Goal: Navigation & Orientation: Find specific page/section

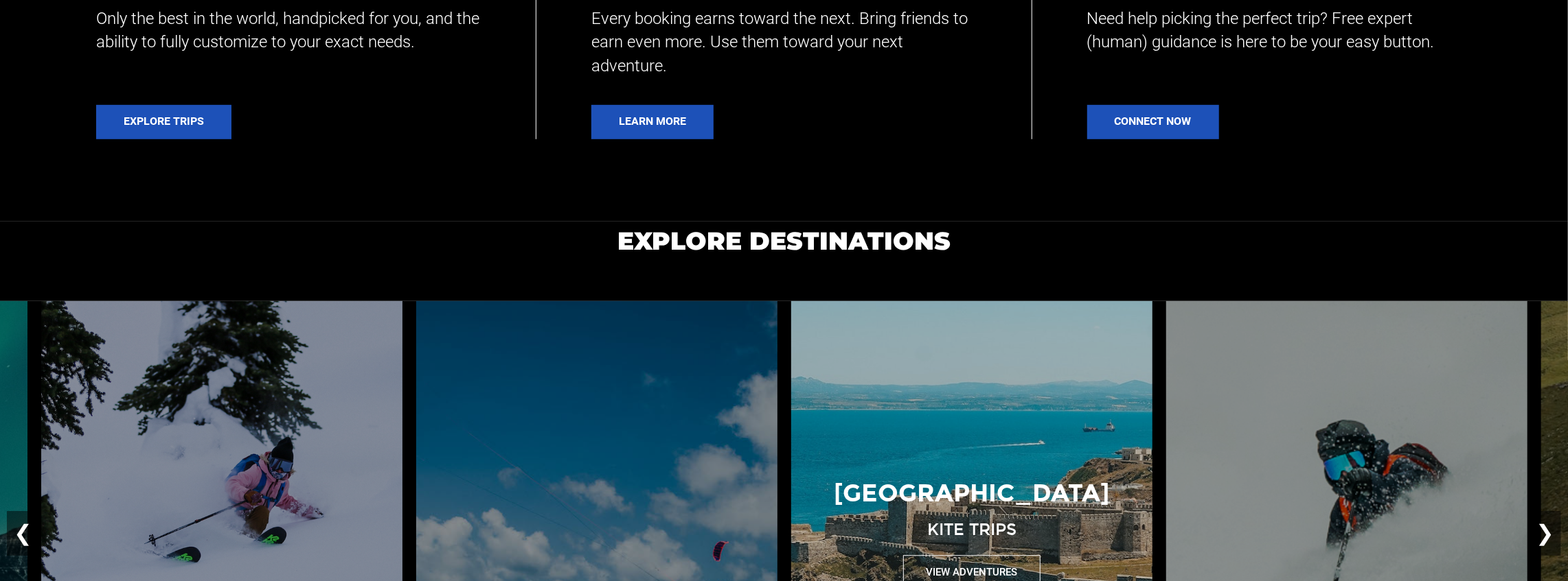
scroll to position [915, 0]
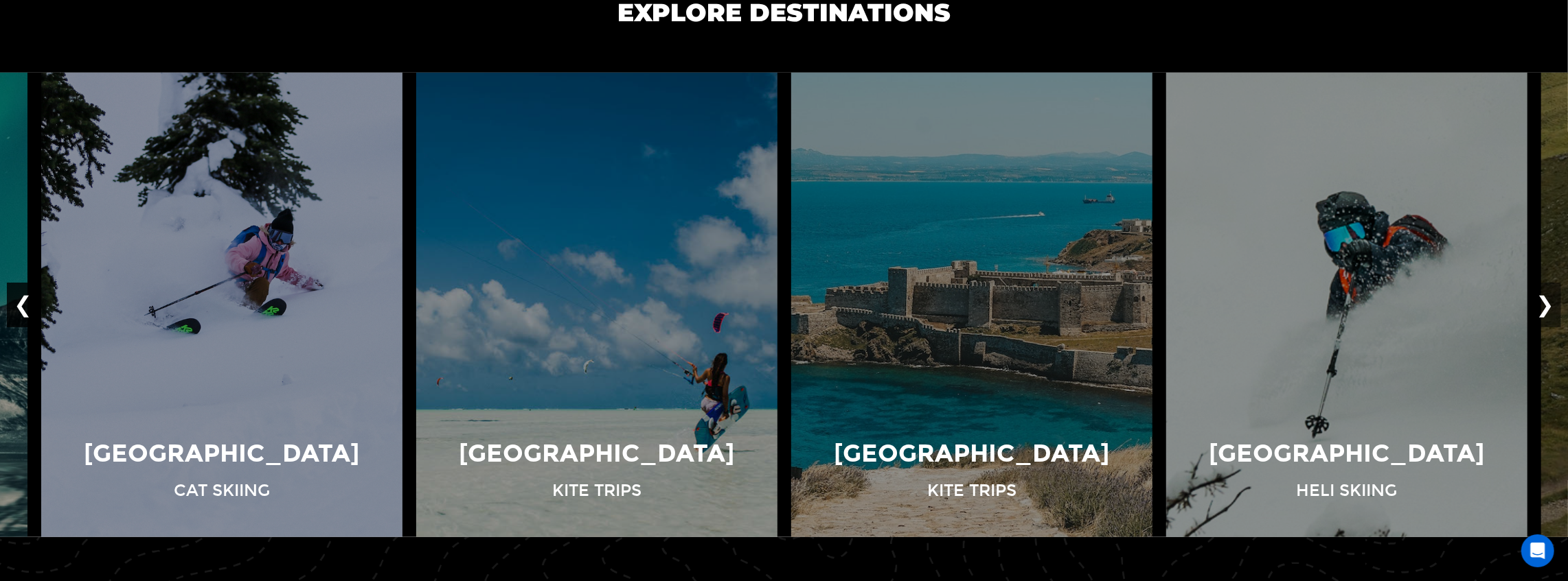
click at [20, 292] on button "❮" at bounding box center [23, 305] width 32 height 45
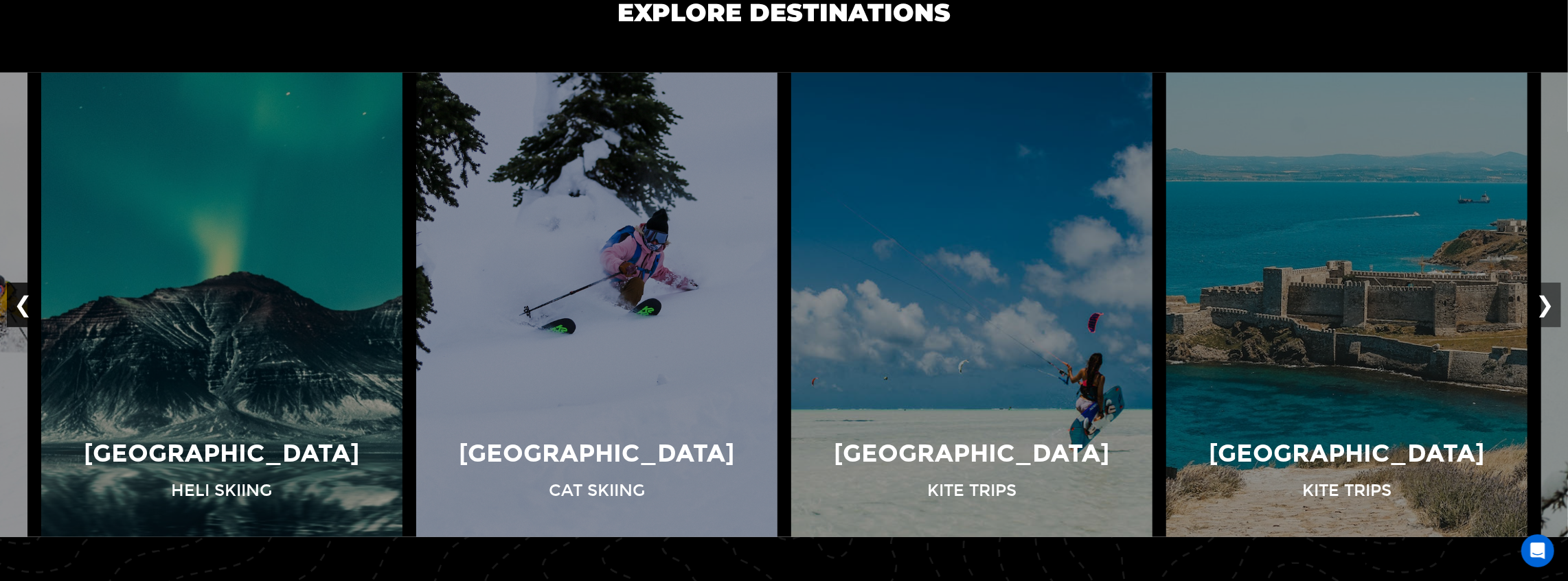
click at [20, 292] on button "❮" at bounding box center [23, 305] width 32 height 45
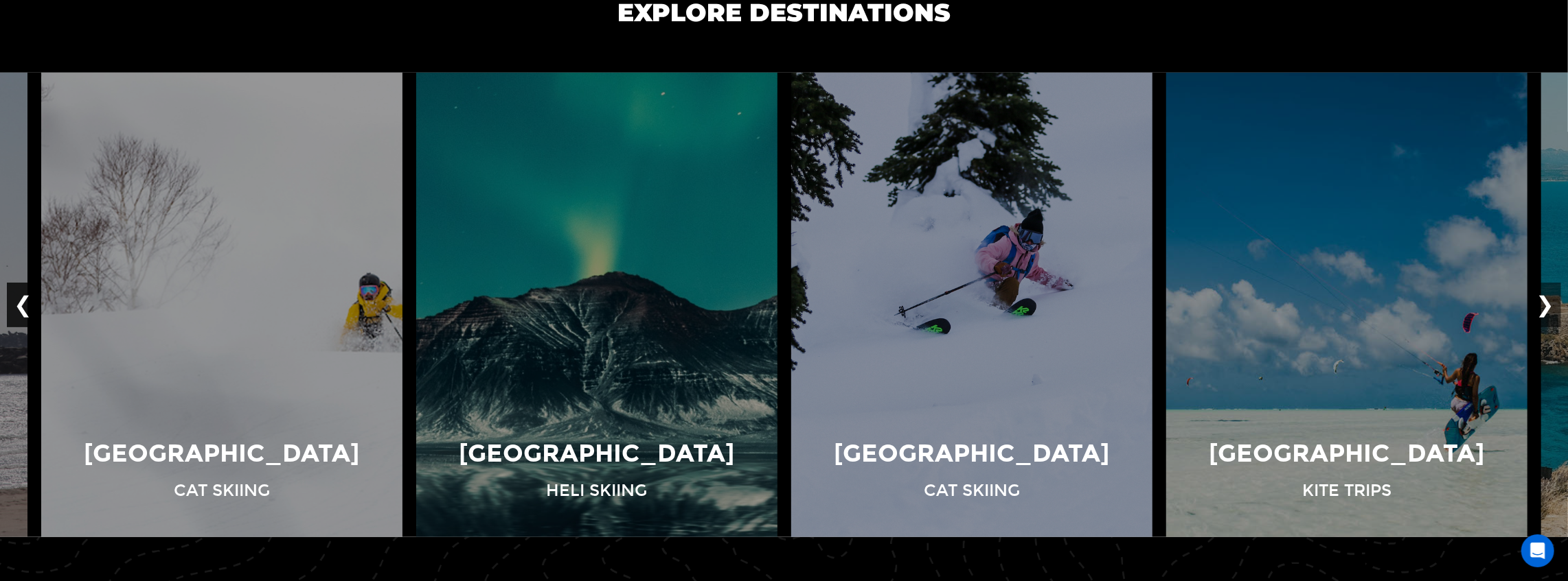
click at [20, 292] on button "❮" at bounding box center [23, 305] width 32 height 45
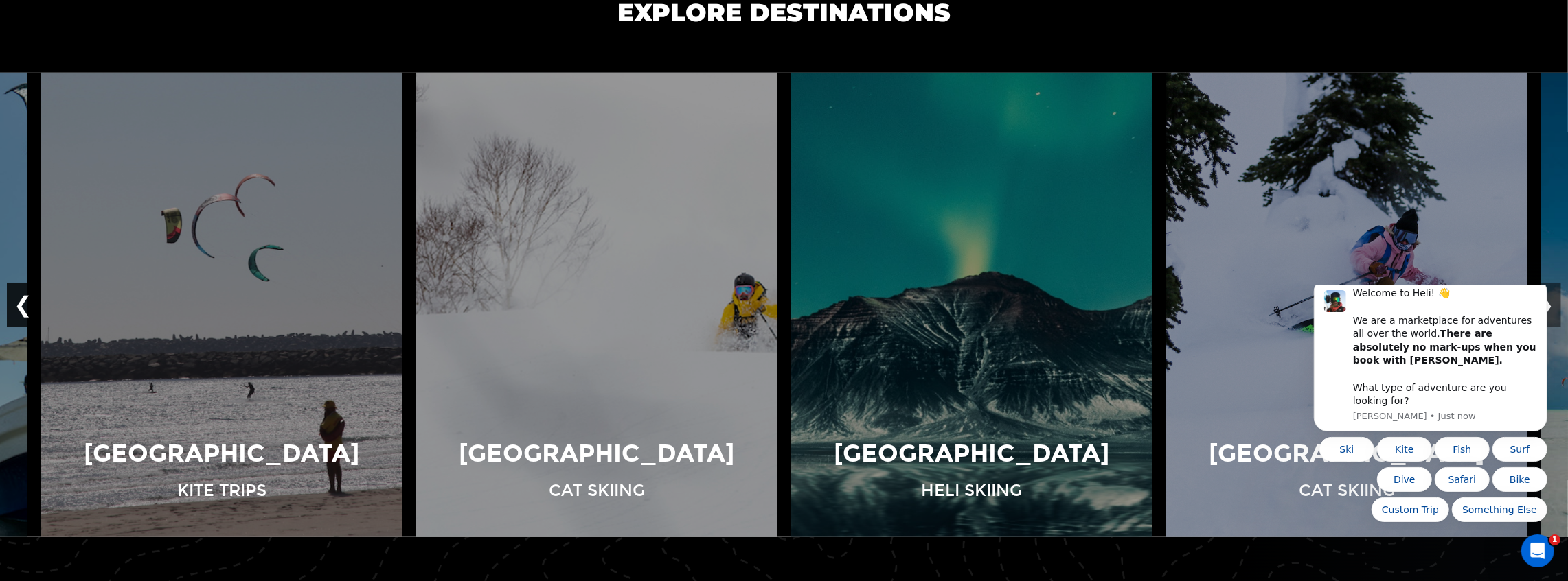
scroll to position [0, 0]
click at [20, 292] on button "❮" at bounding box center [23, 305] width 32 height 45
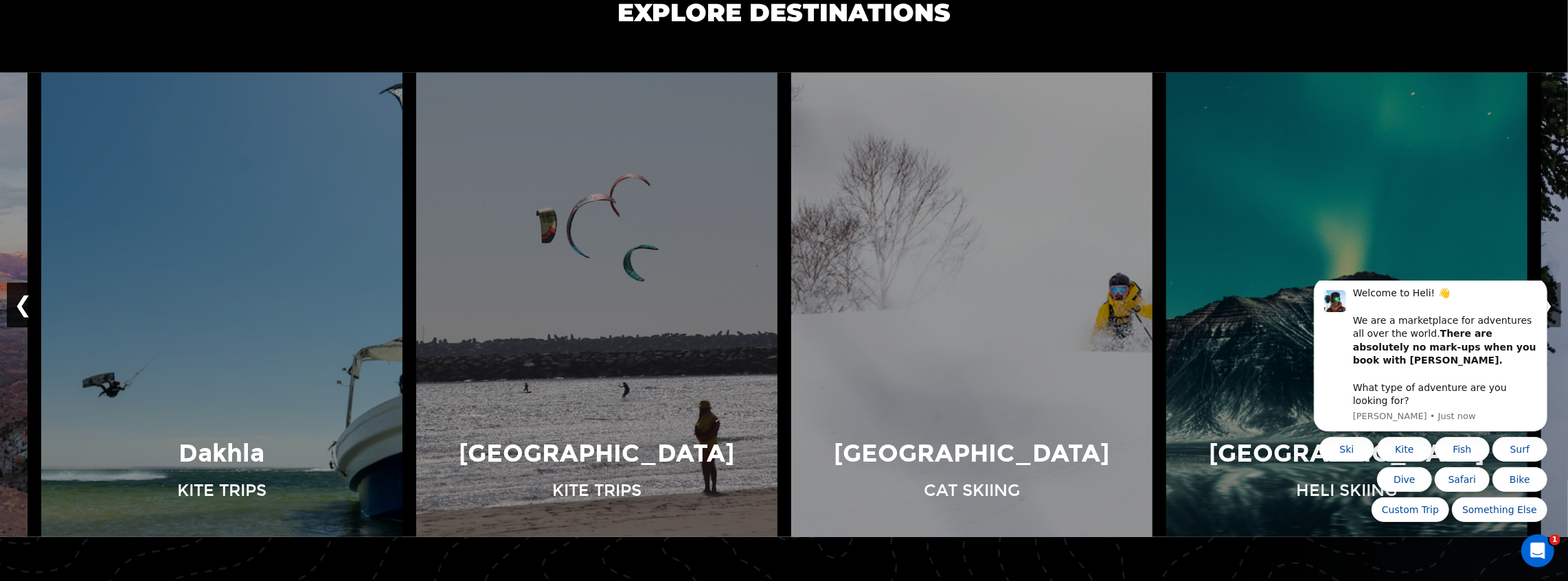
click at [20, 292] on button "❮" at bounding box center [23, 305] width 32 height 45
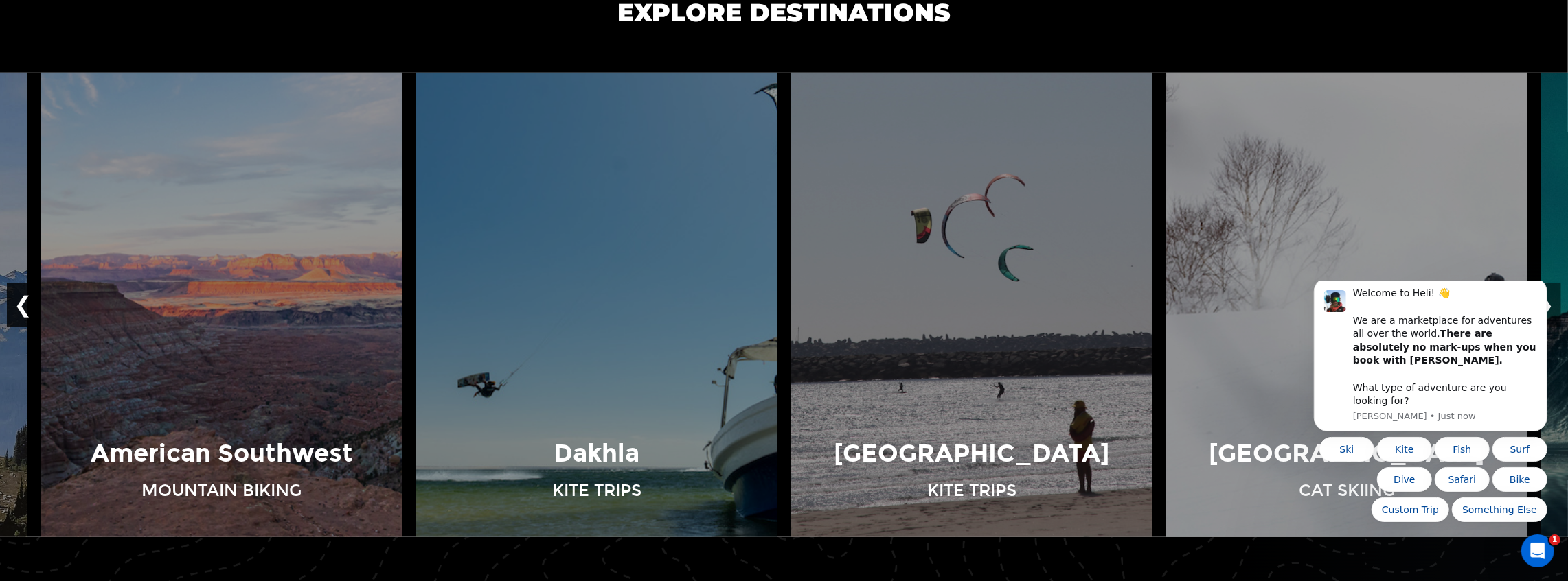
click at [20, 292] on button "❮" at bounding box center [23, 305] width 32 height 45
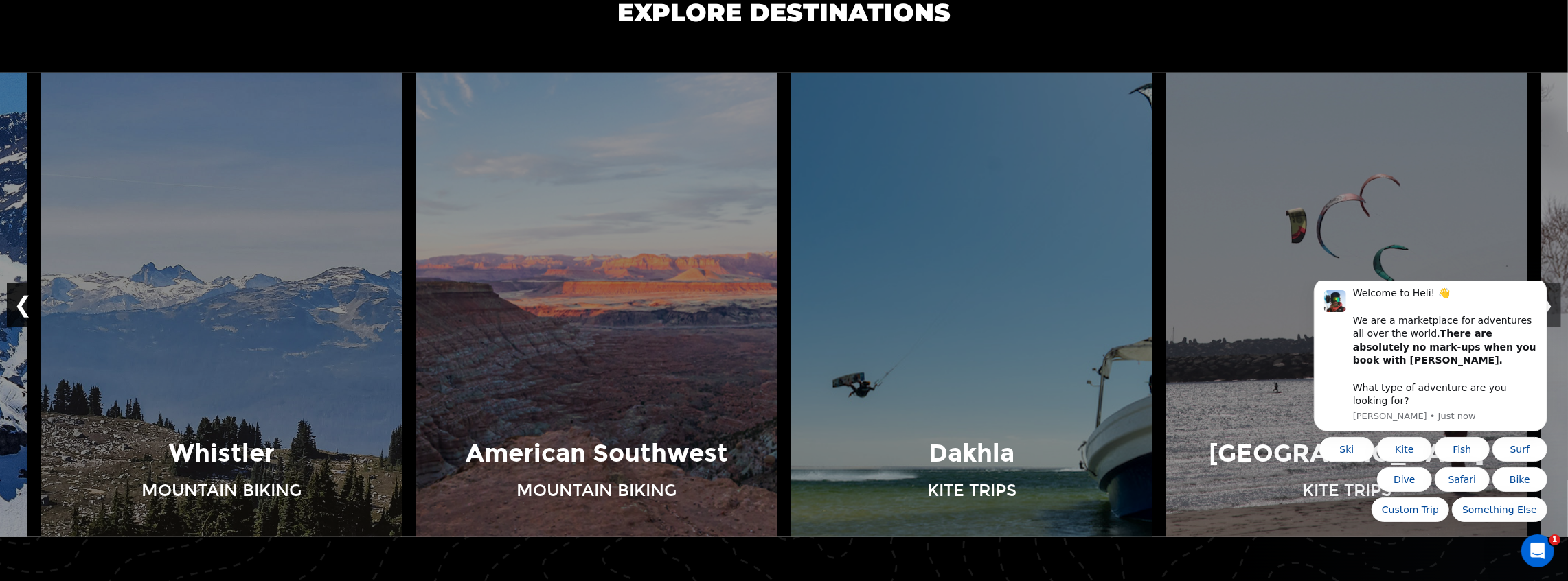
click at [20, 292] on button "❮" at bounding box center [23, 305] width 32 height 45
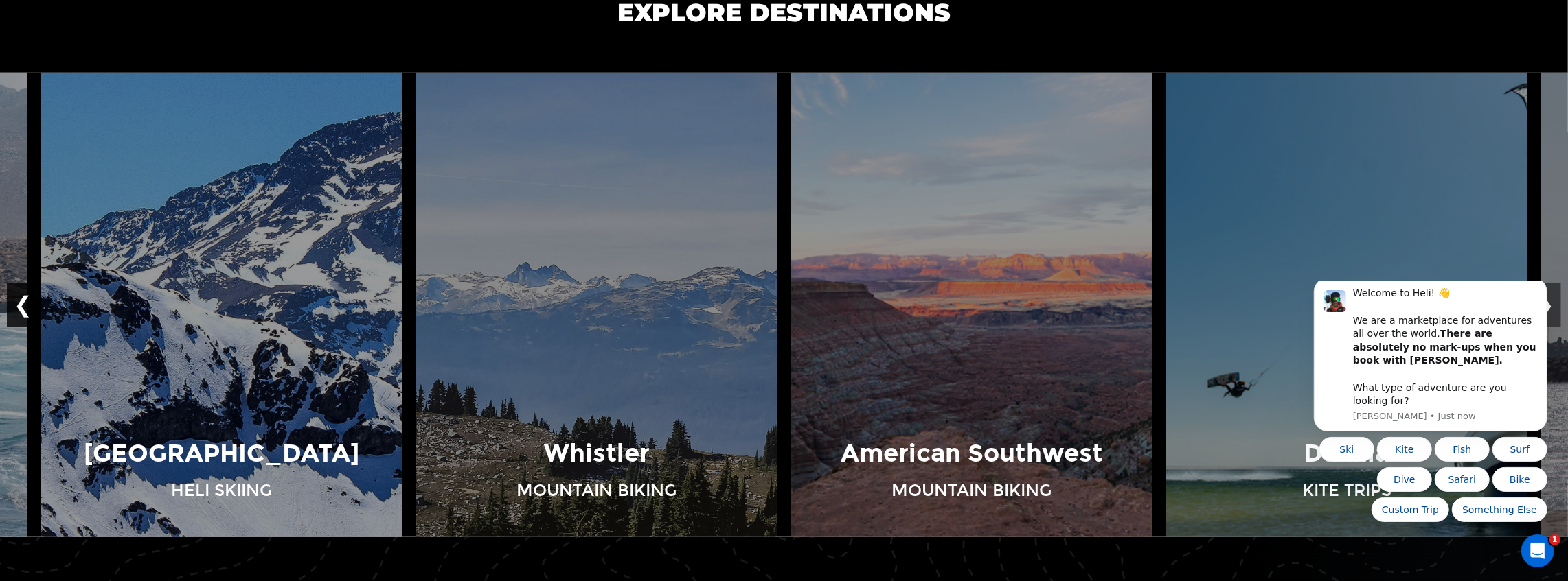
click at [20, 292] on button "❮" at bounding box center [23, 305] width 32 height 45
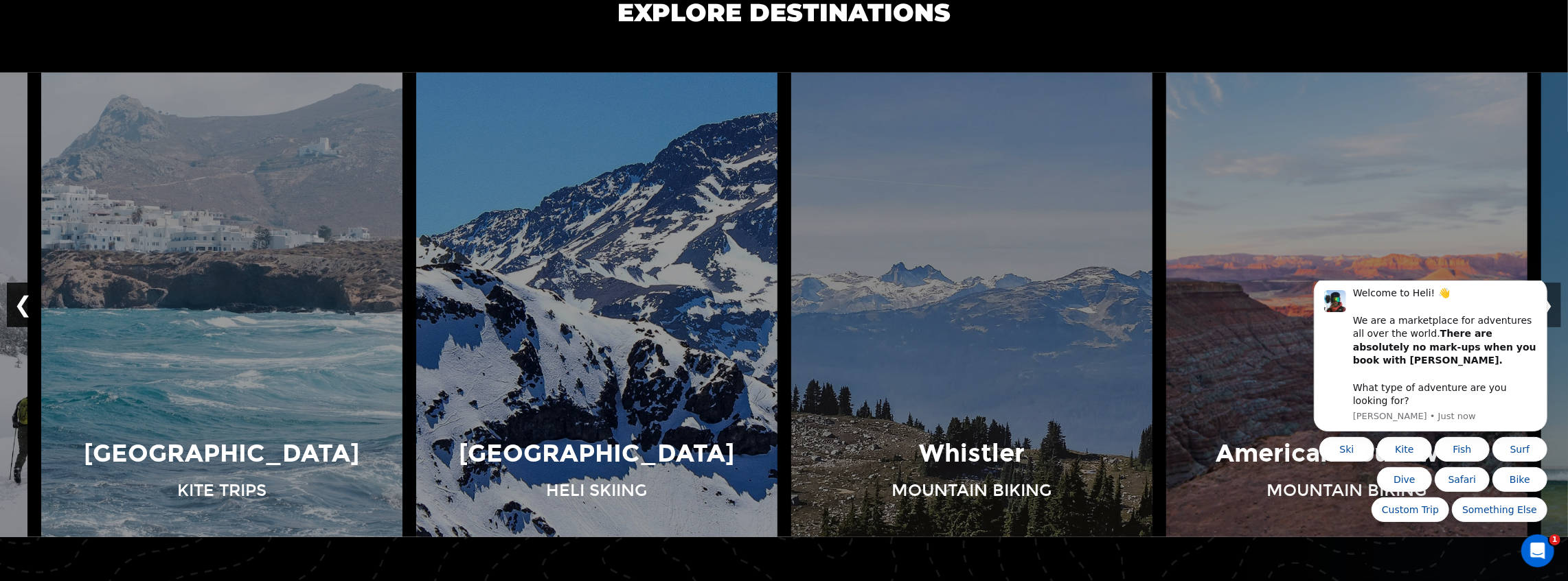
click at [20, 292] on button "❮" at bounding box center [23, 305] width 32 height 45
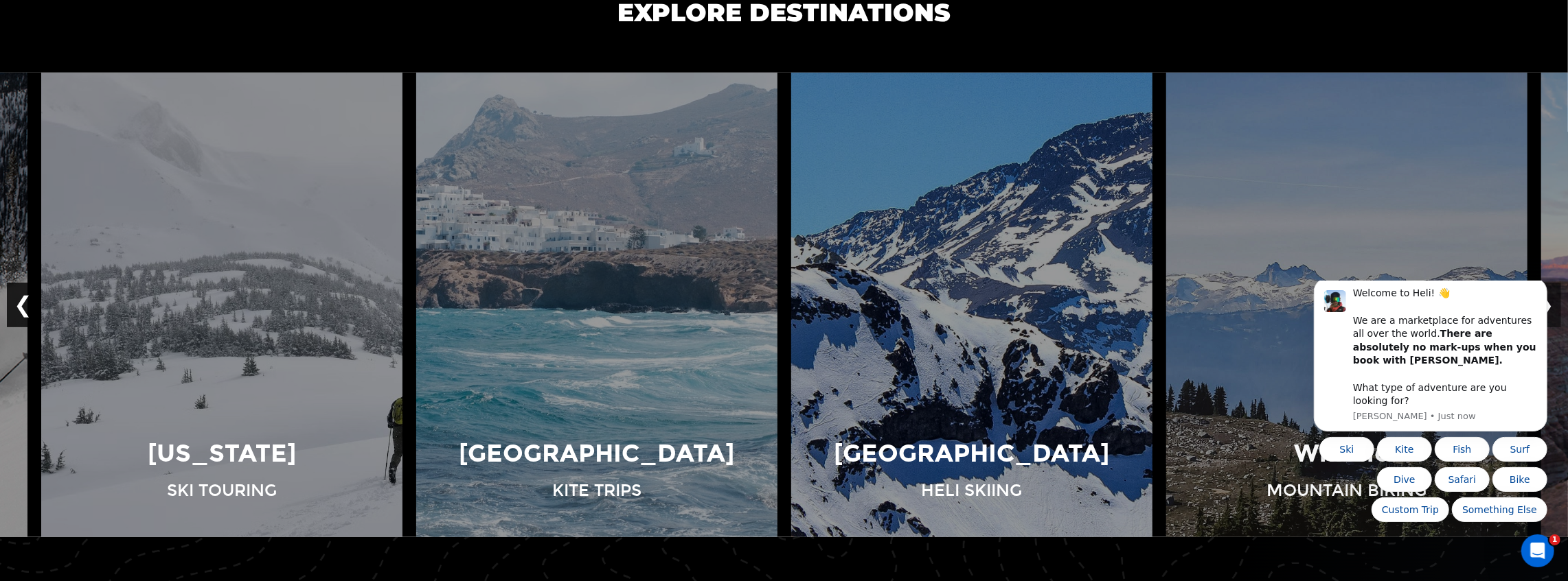
click at [20, 292] on button "❮" at bounding box center [23, 305] width 32 height 45
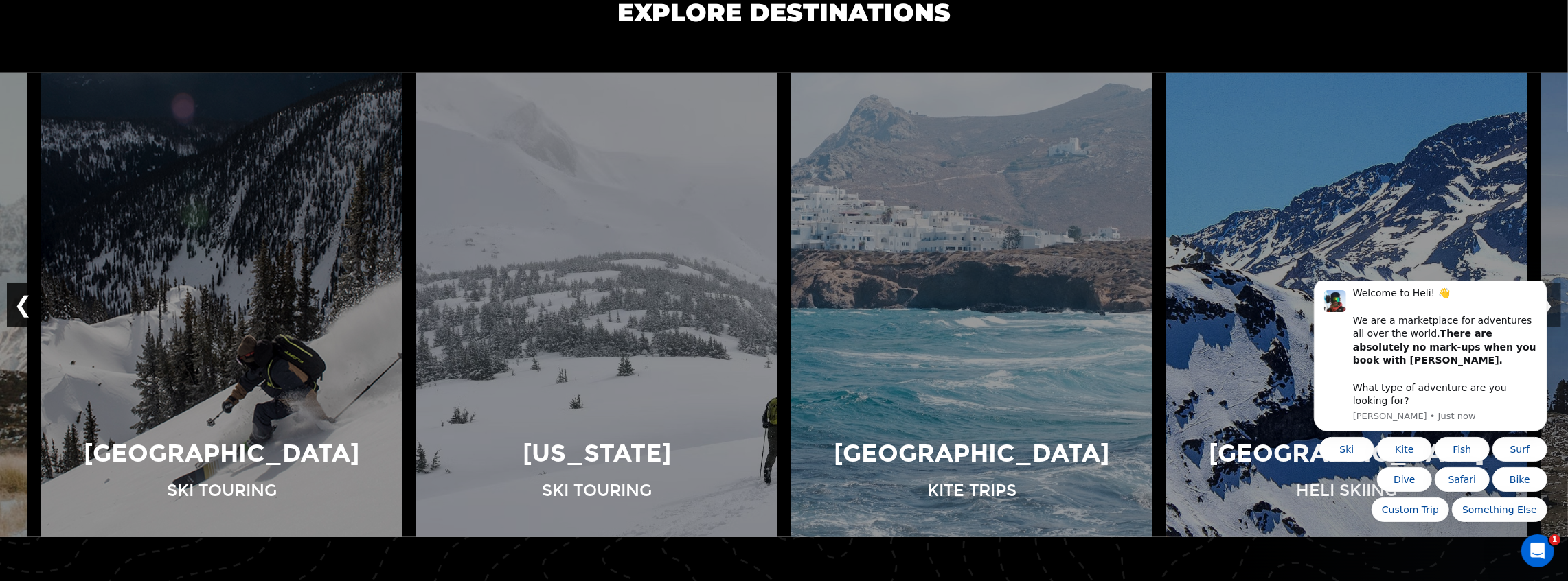
click at [20, 292] on button "❮" at bounding box center [23, 305] width 32 height 45
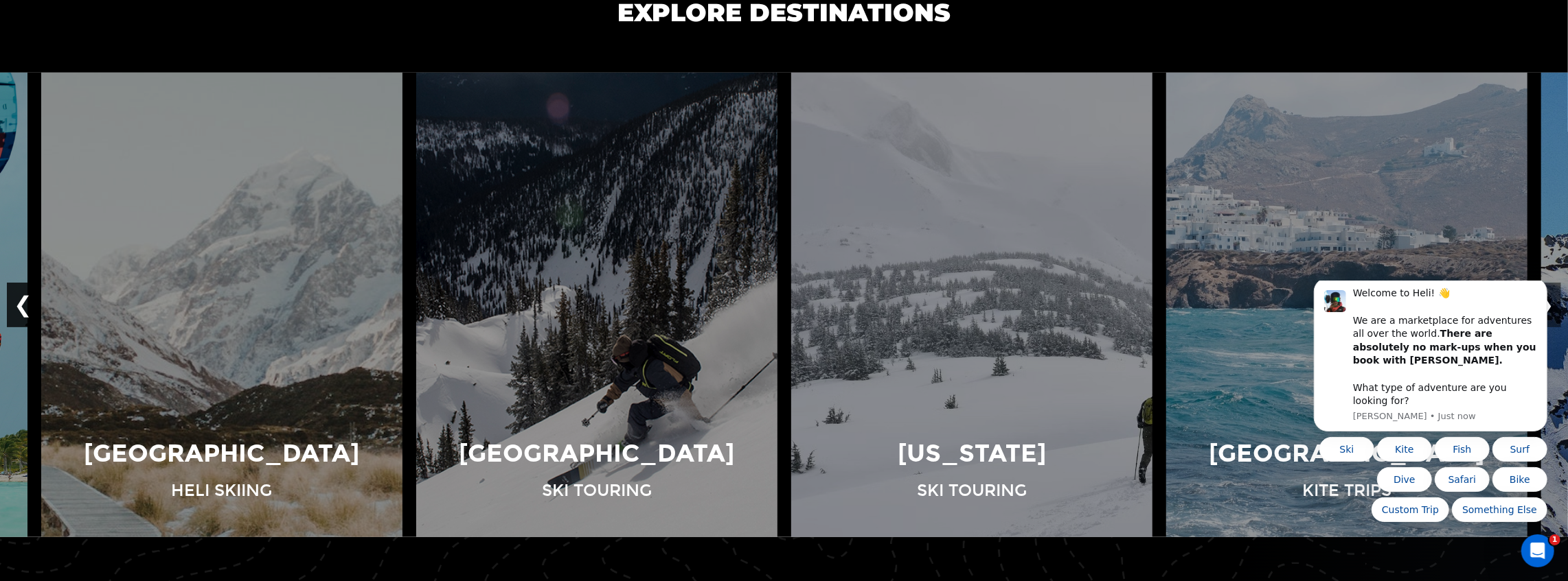
click at [20, 292] on button "❮" at bounding box center [23, 305] width 32 height 45
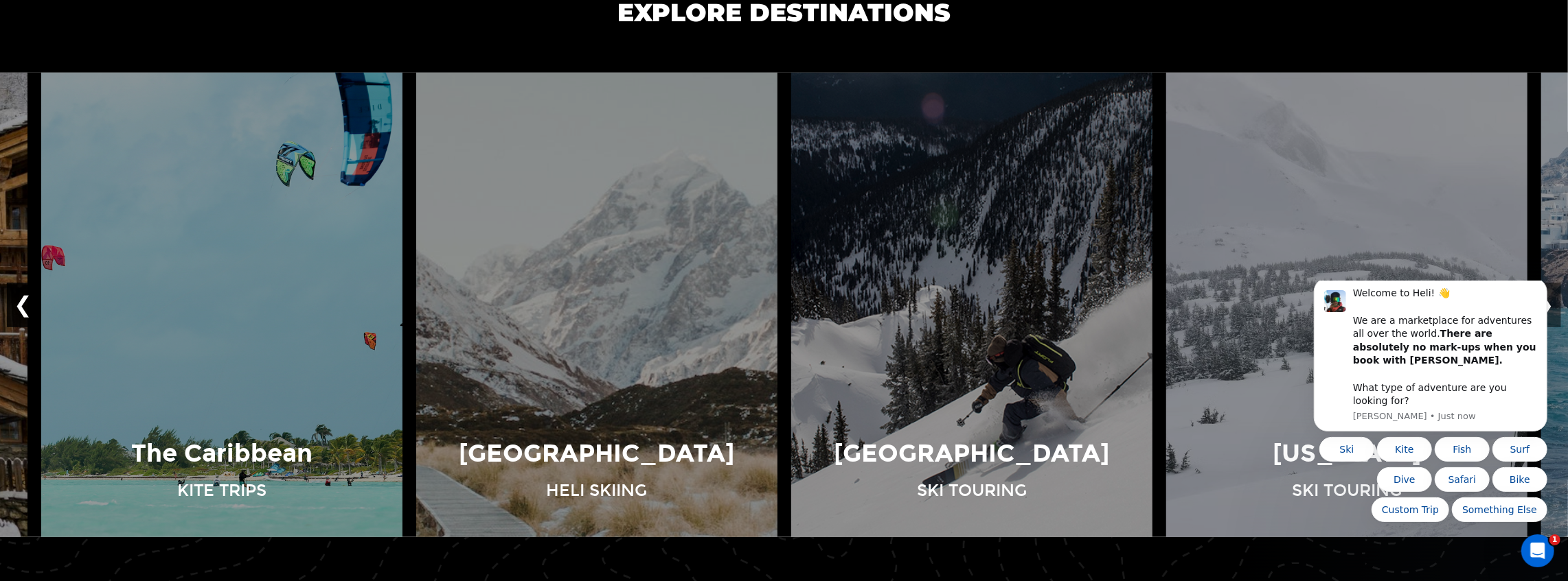
click at [20, 292] on button "❮" at bounding box center [23, 305] width 32 height 45
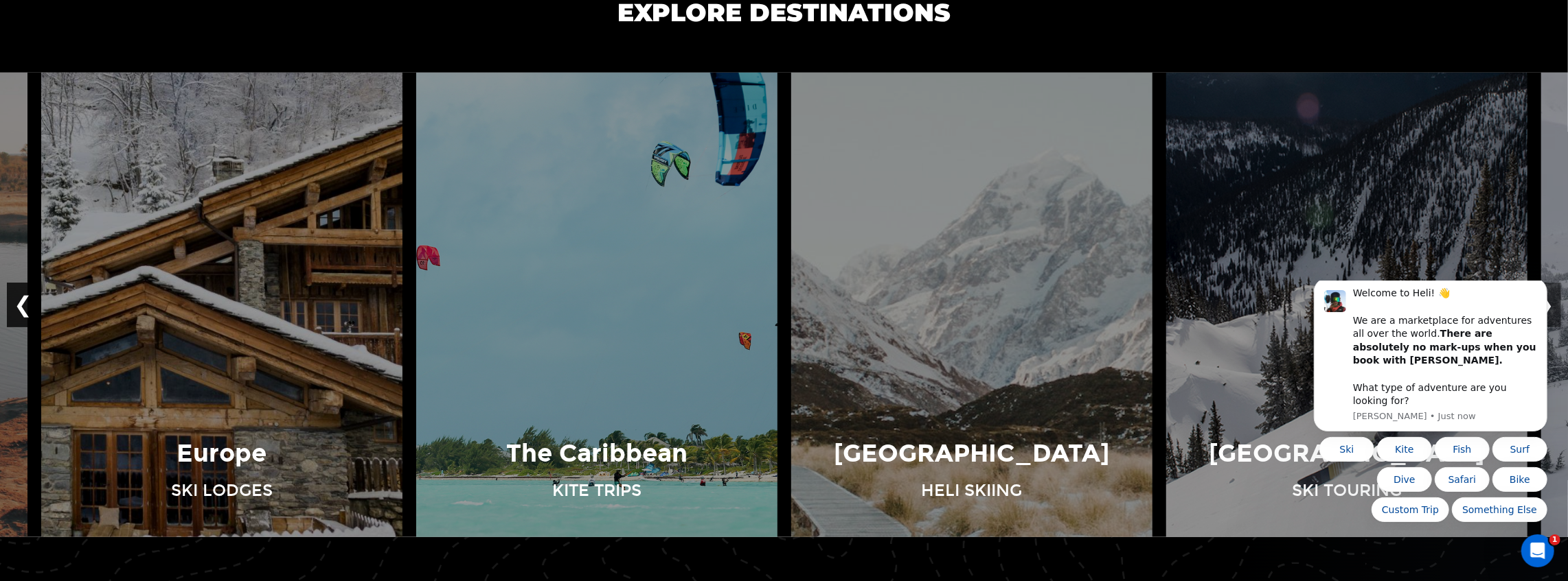
click at [20, 292] on button "❮" at bounding box center [23, 305] width 32 height 45
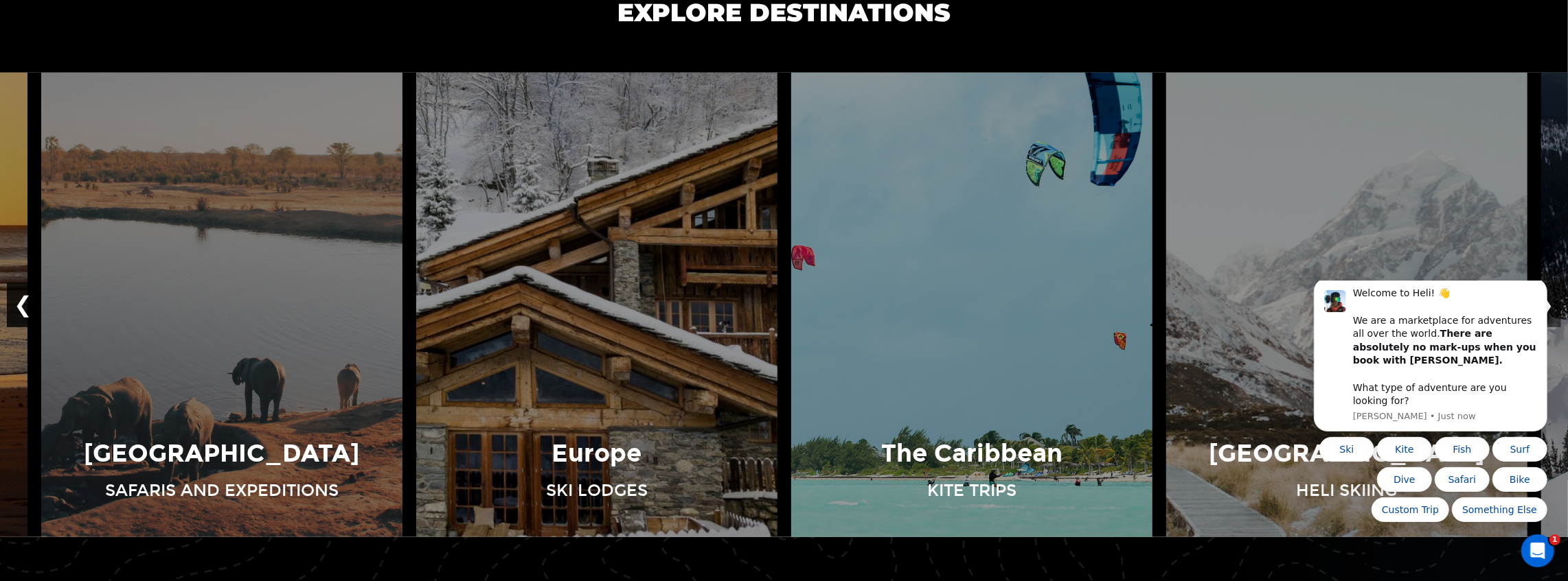
click at [20, 292] on button "❮" at bounding box center [23, 305] width 32 height 45
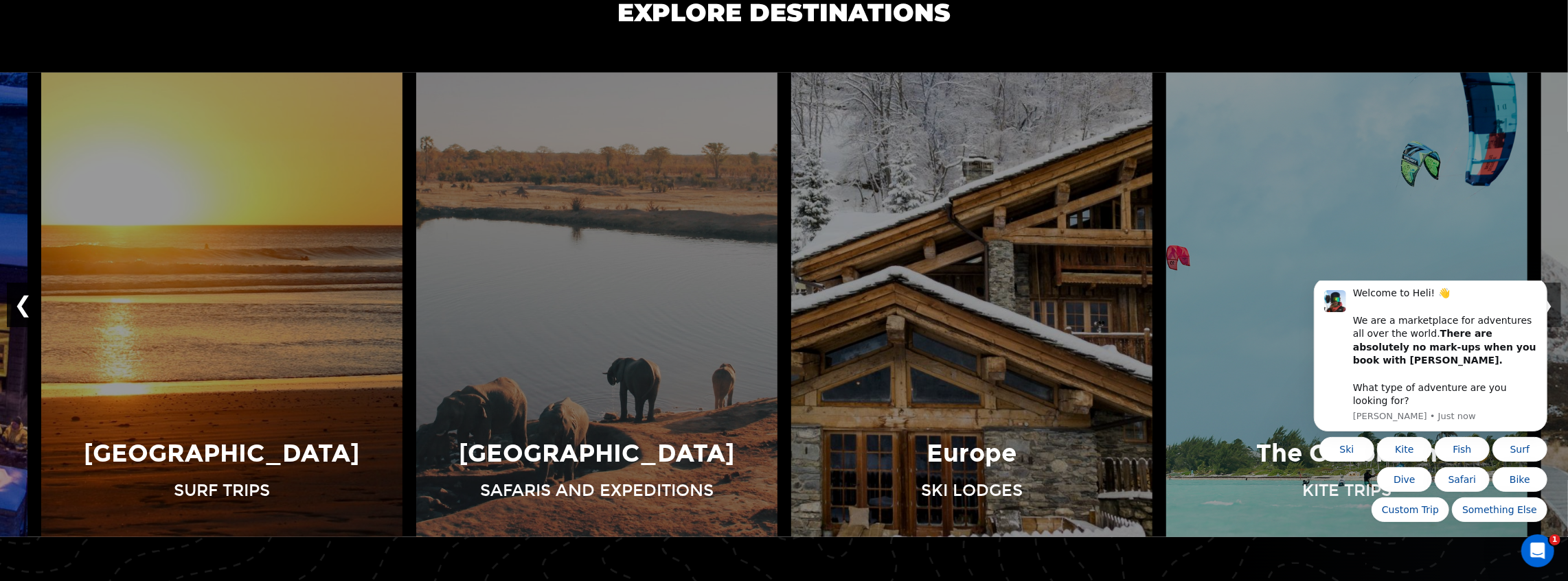
click at [20, 292] on button "❮" at bounding box center [23, 305] width 32 height 45
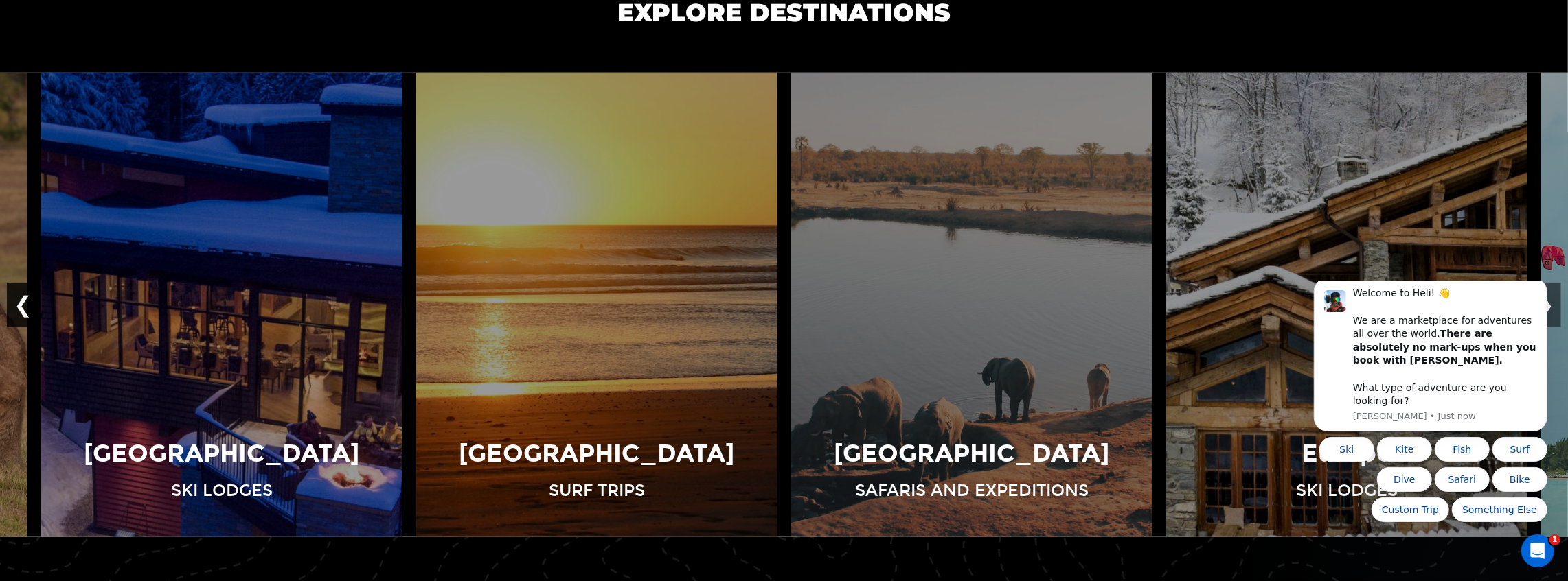
click at [20, 292] on button "❮" at bounding box center [23, 305] width 32 height 45
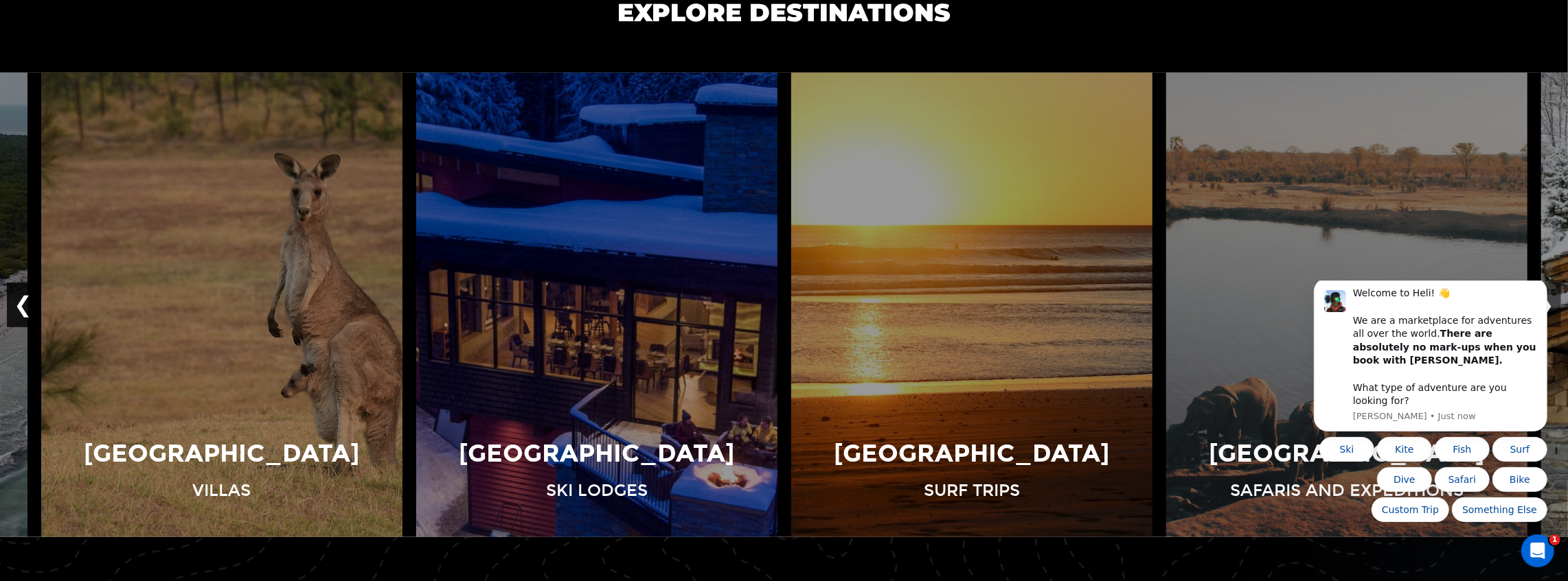
click at [20, 292] on button "❮" at bounding box center [23, 305] width 32 height 45
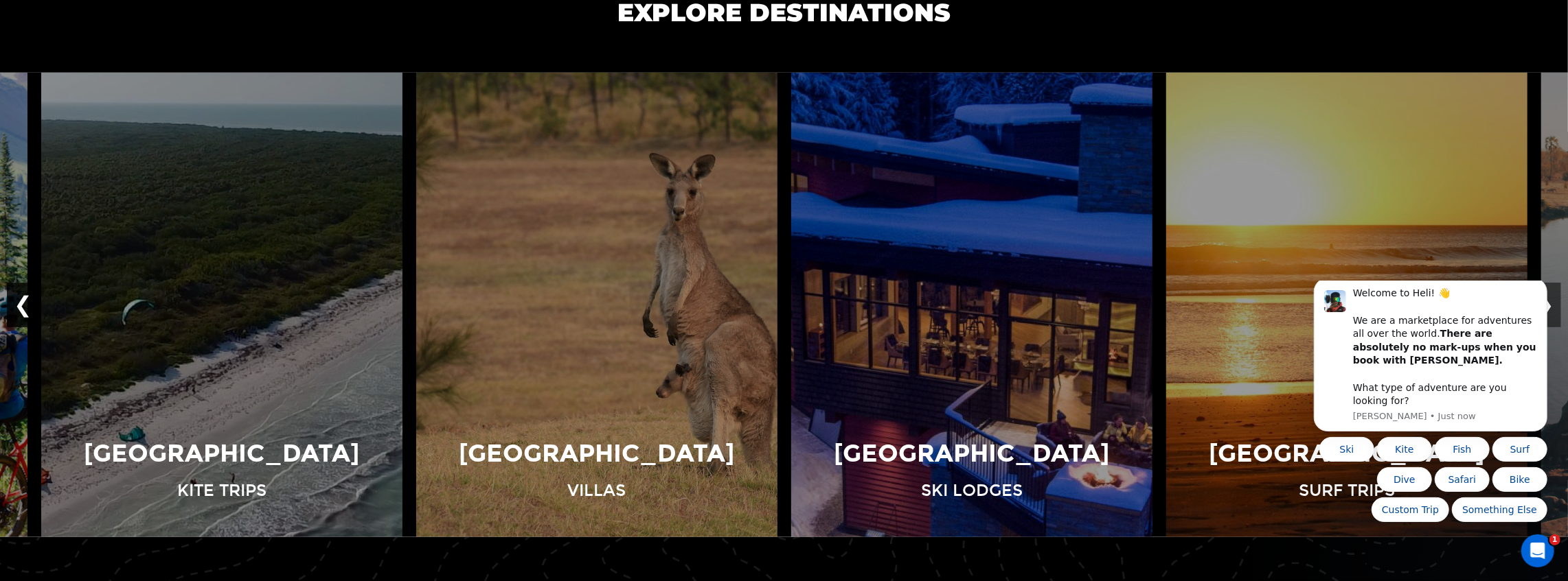
click at [20, 292] on button "❮" at bounding box center [23, 305] width 32 height 45
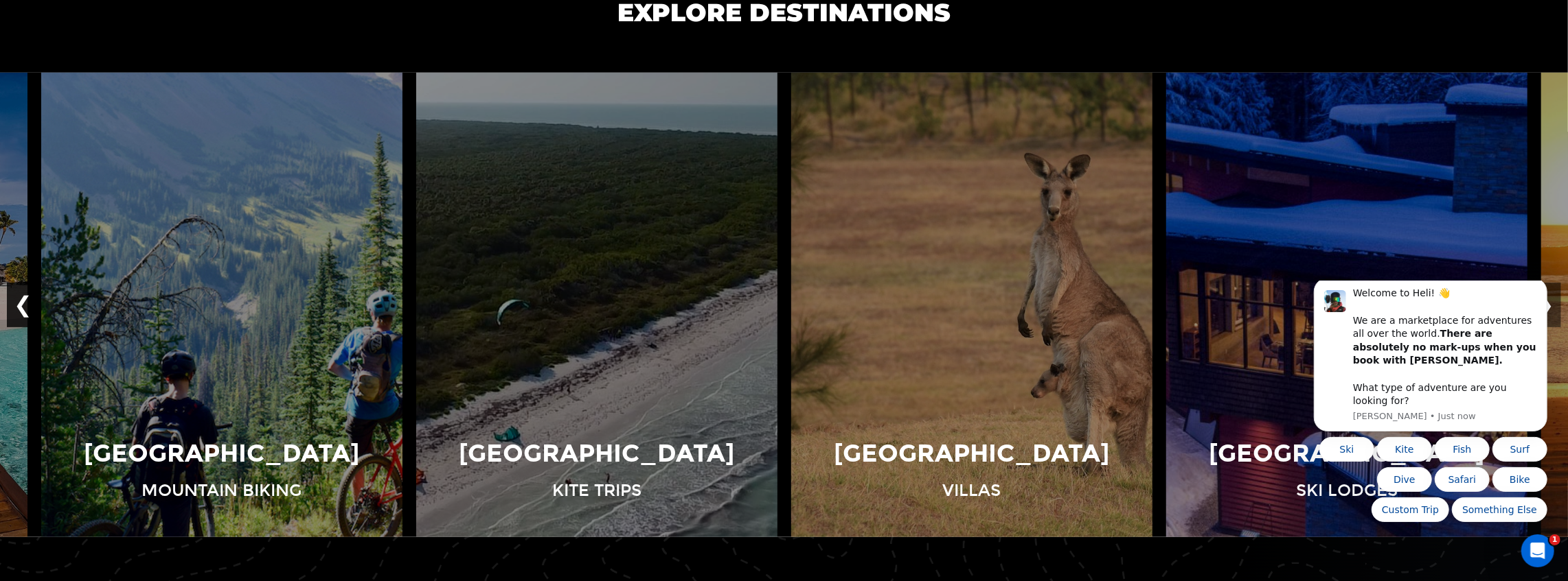
click at [20, 292] on button "❮" at bounding box center [23, 305] width 32 height 45
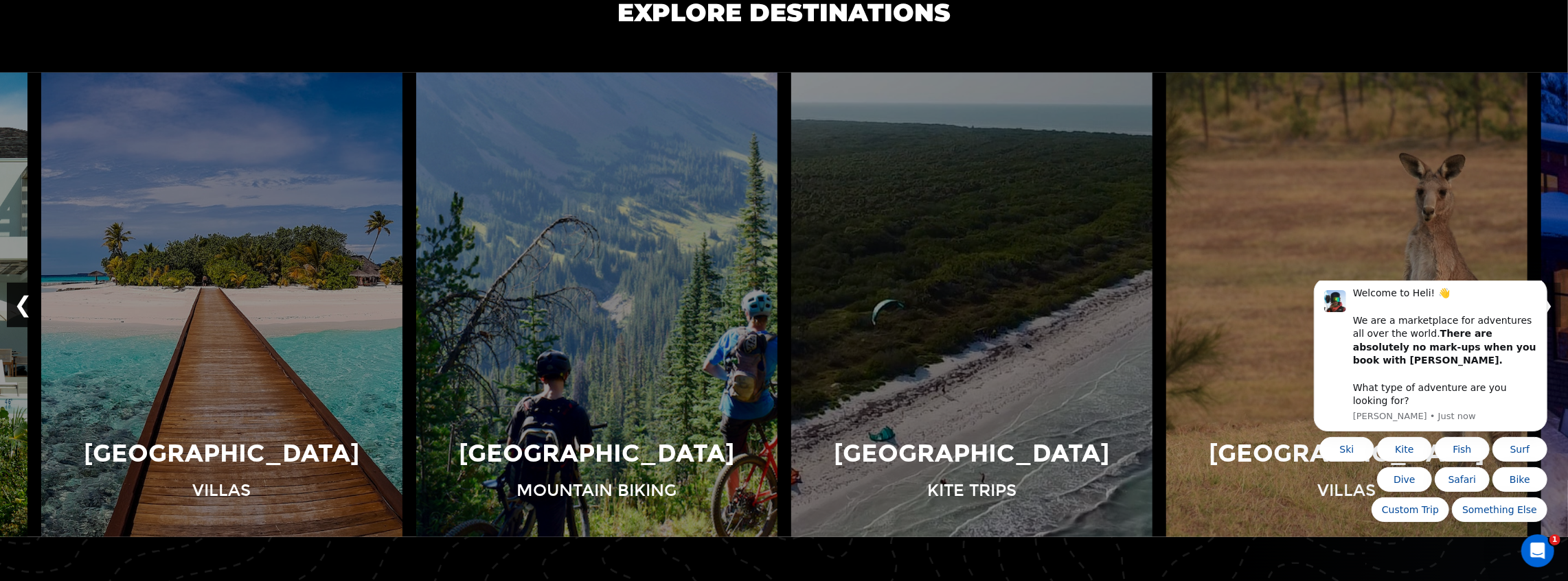
click at [20, 292] on button "❮" at bounding box center [23, 305] width 32 height 45
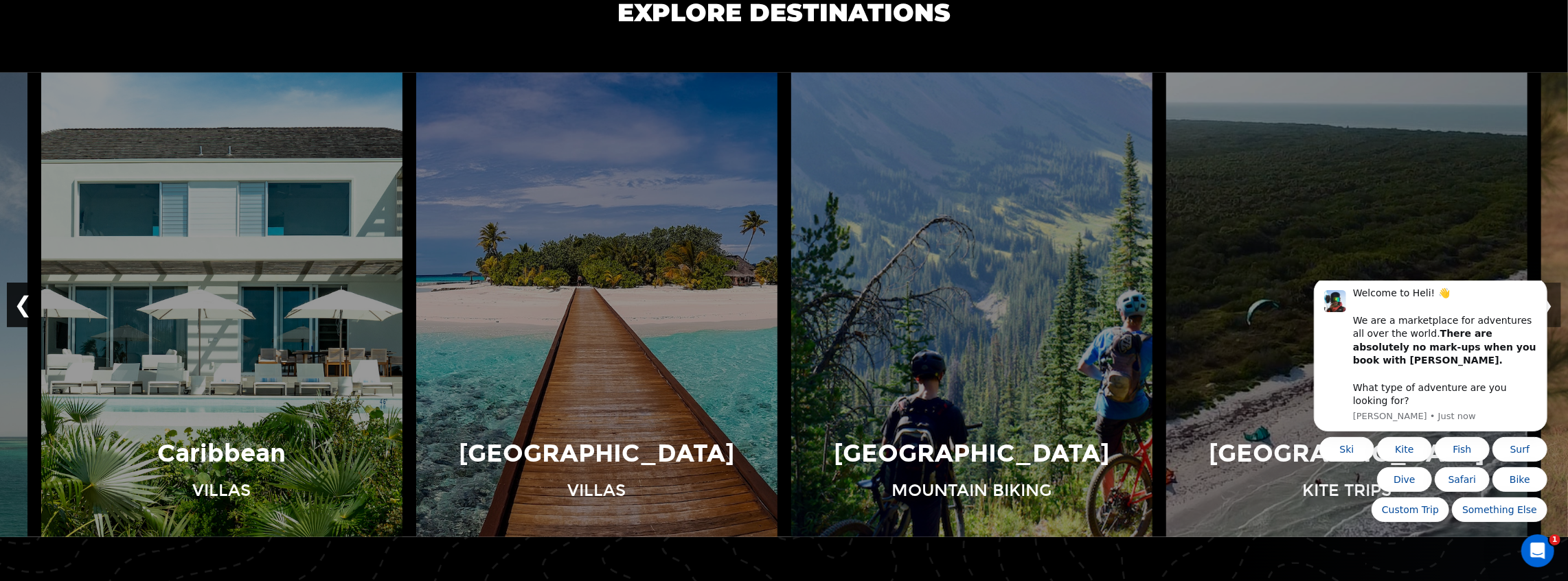
click at [20, 292] on button "❮" at bounding box center [23, 305] width 32 height 45
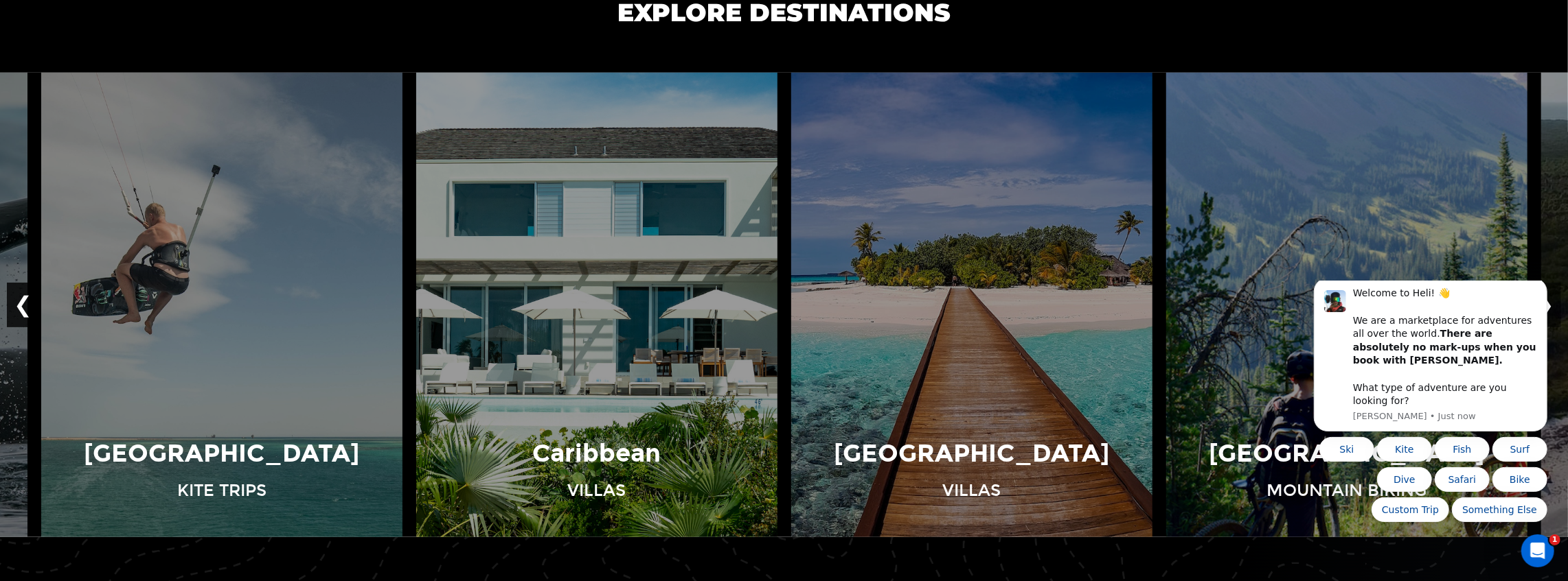
click at [20, 292] on button "❮" at bounding box center [23, 305] width 32 height 45
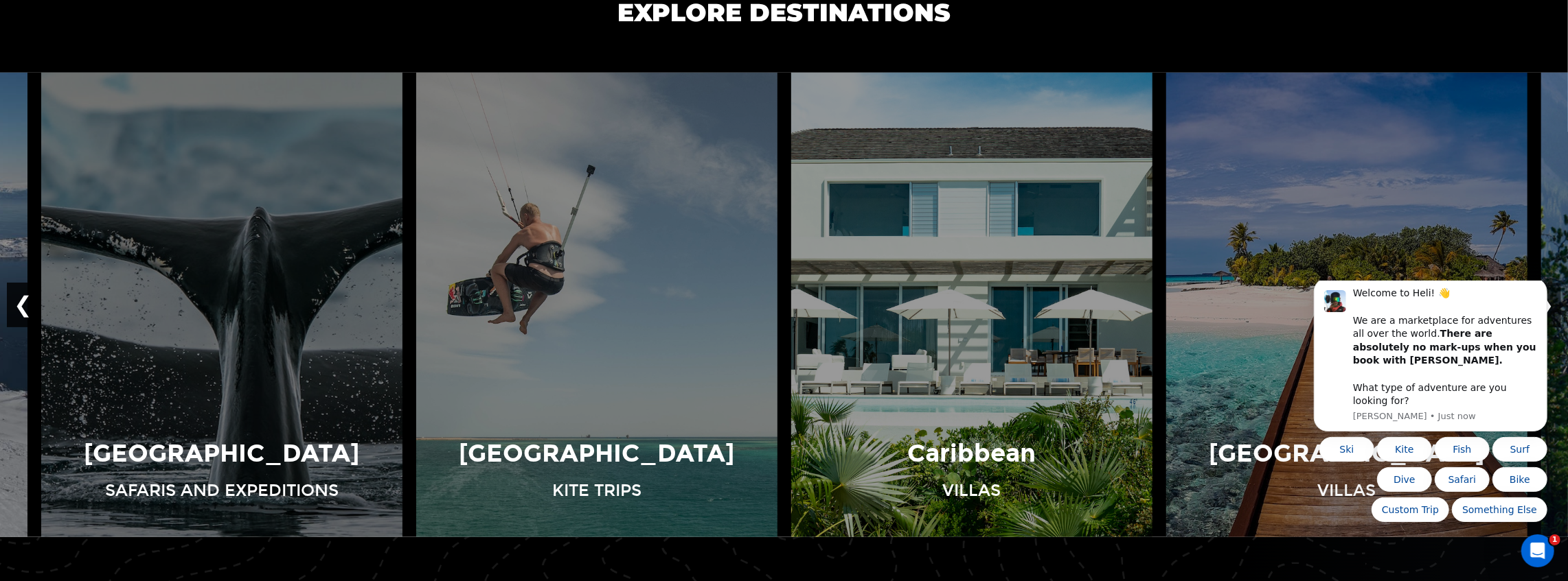
click at [20, 292] on button "❮" at bounding box center [23, 305] width 32 height 45
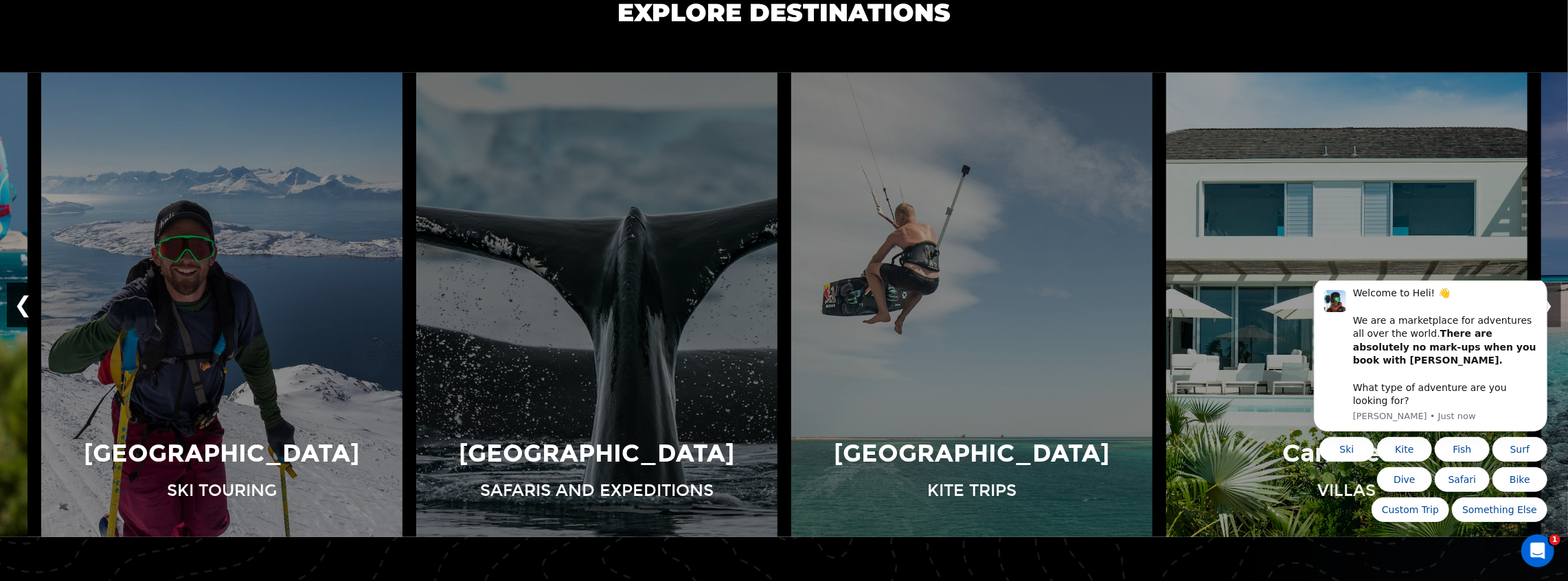
click at [20, 292] on button "❮" at bounding box center [23, 305] width 32 height 45
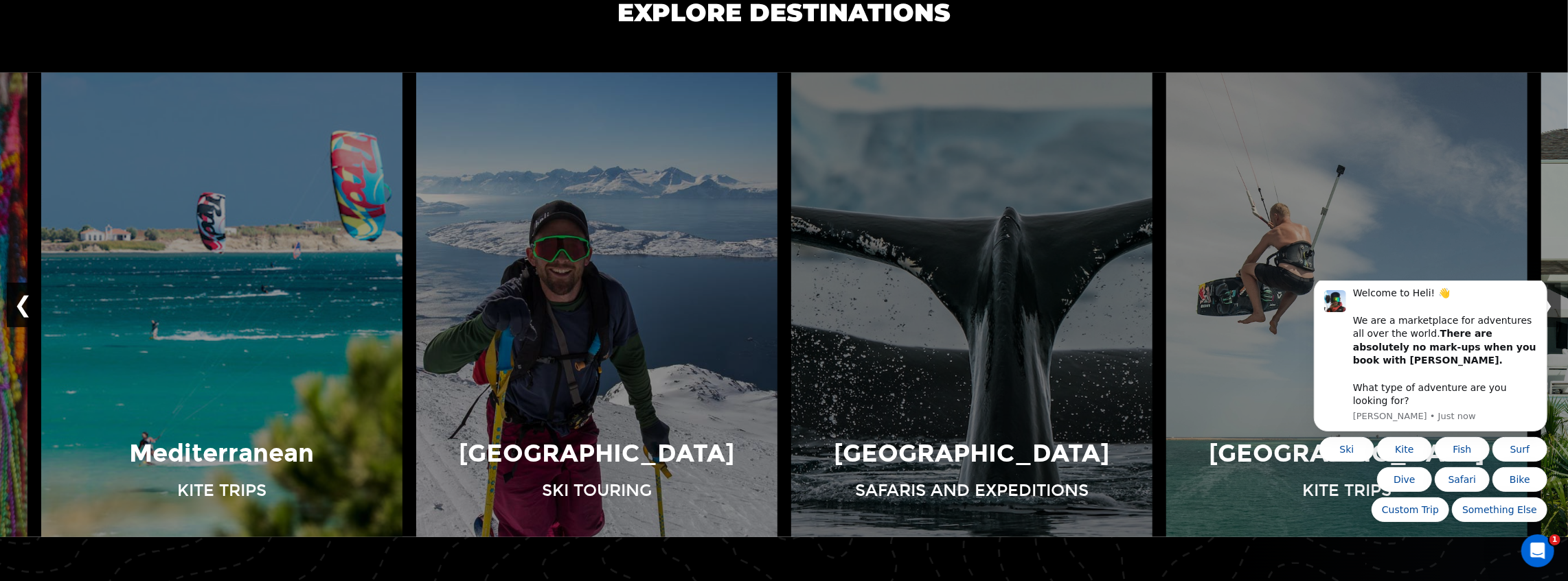
click at [17, 295] on button "❮" at bounding box center [23, 305] width 32 height 45
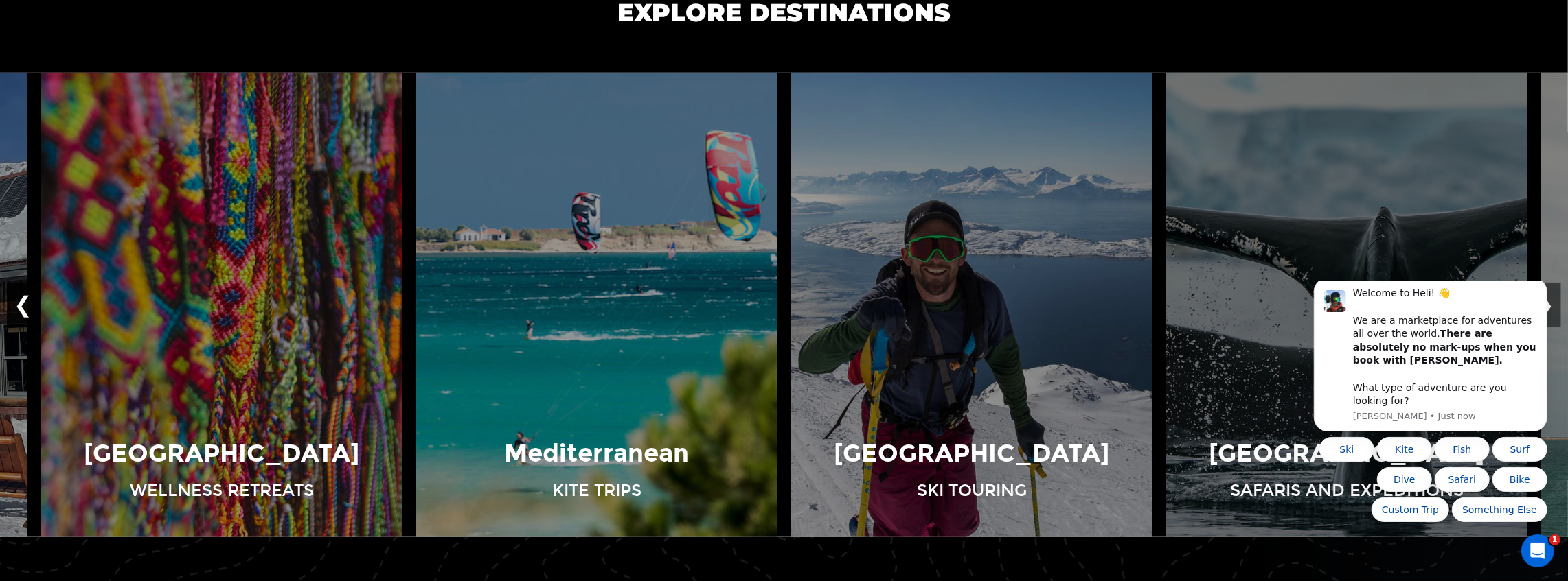
click at [17, 295] on button "❮" at bounding box center [23, 305] width 32 height 45
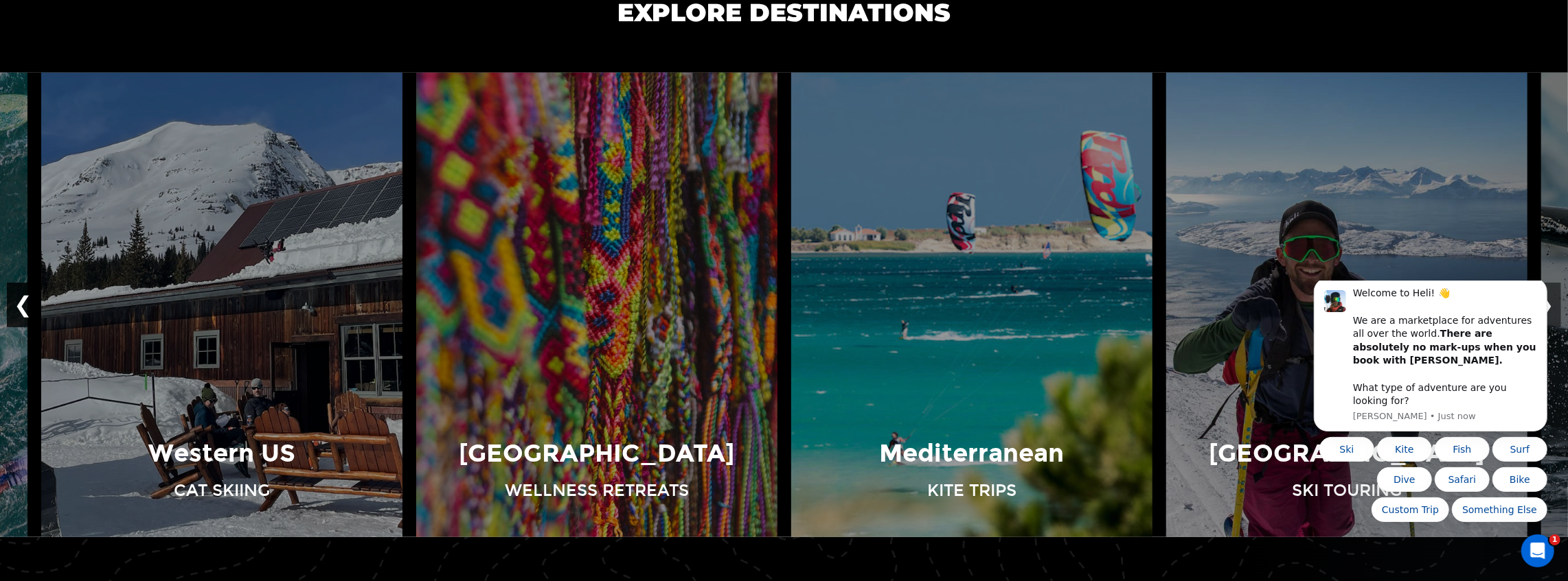
click at [17, 295] on button "❮" at bounding box center [23, 305] width 32 height 45
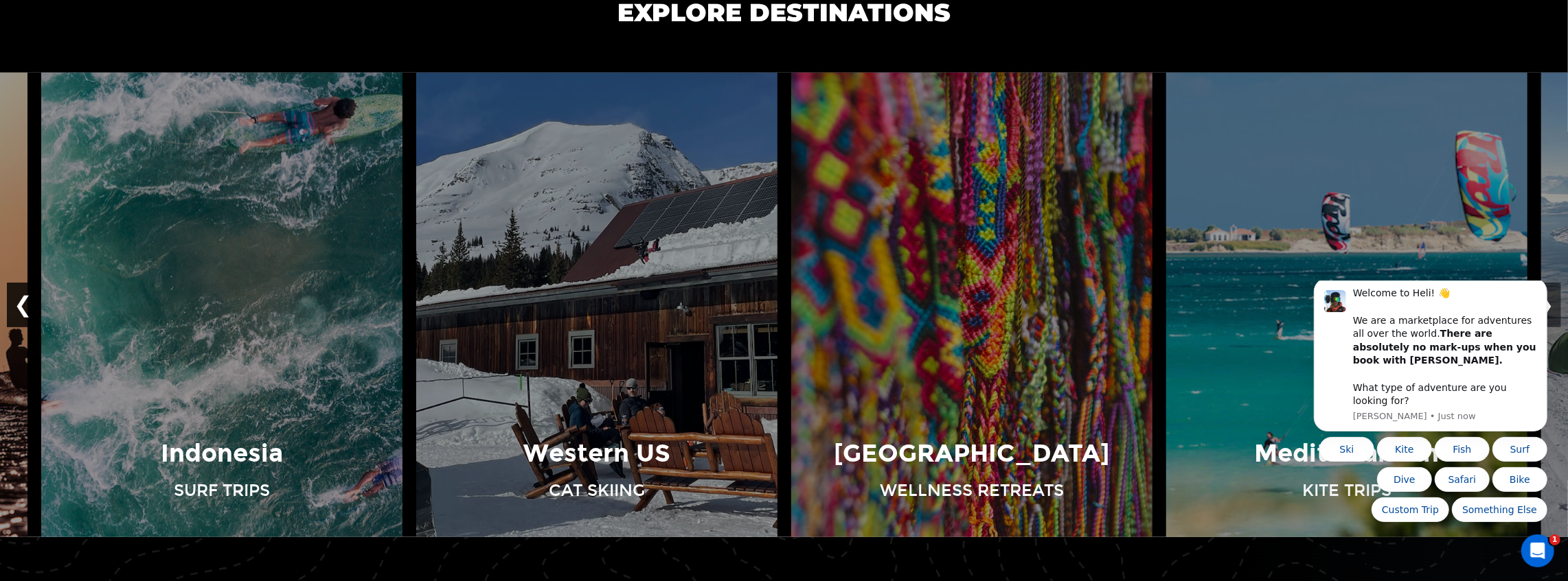
click at [17, 295] on button "❮" at bounding box center [23, 305] width 32 height 45
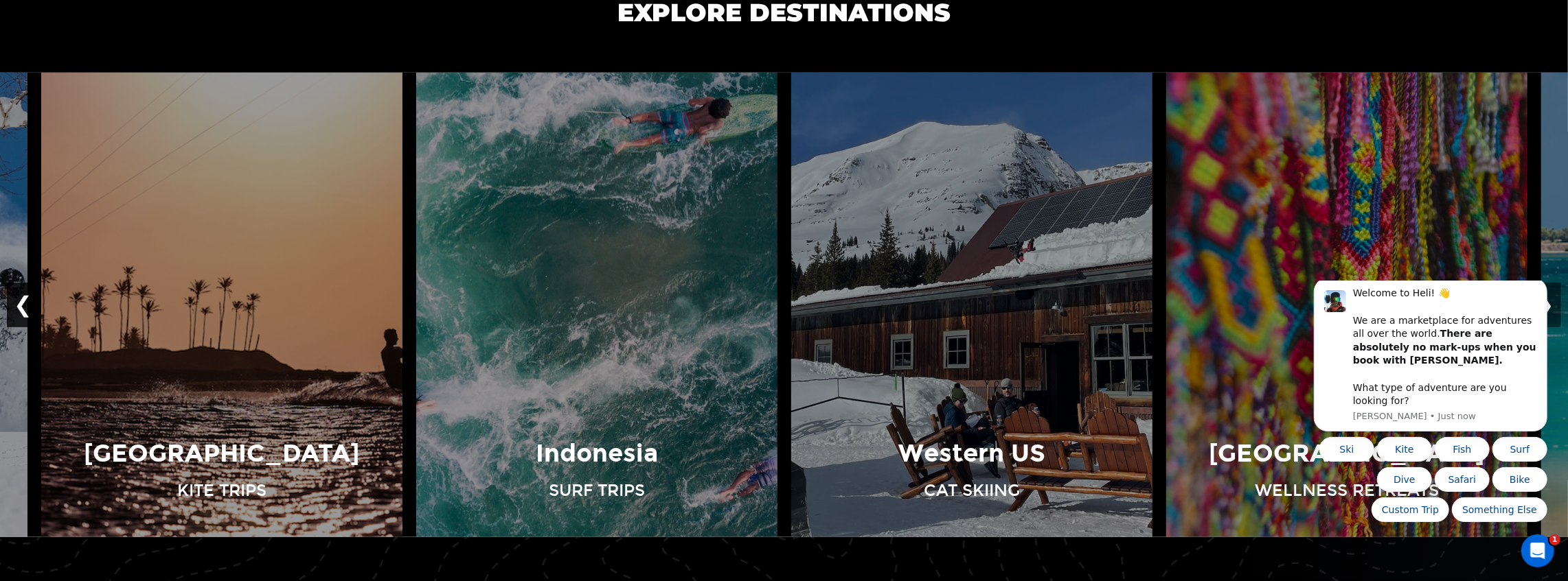
click at [17, 295] on button "❮" at bounding box center [23, 305] width 32 height 45
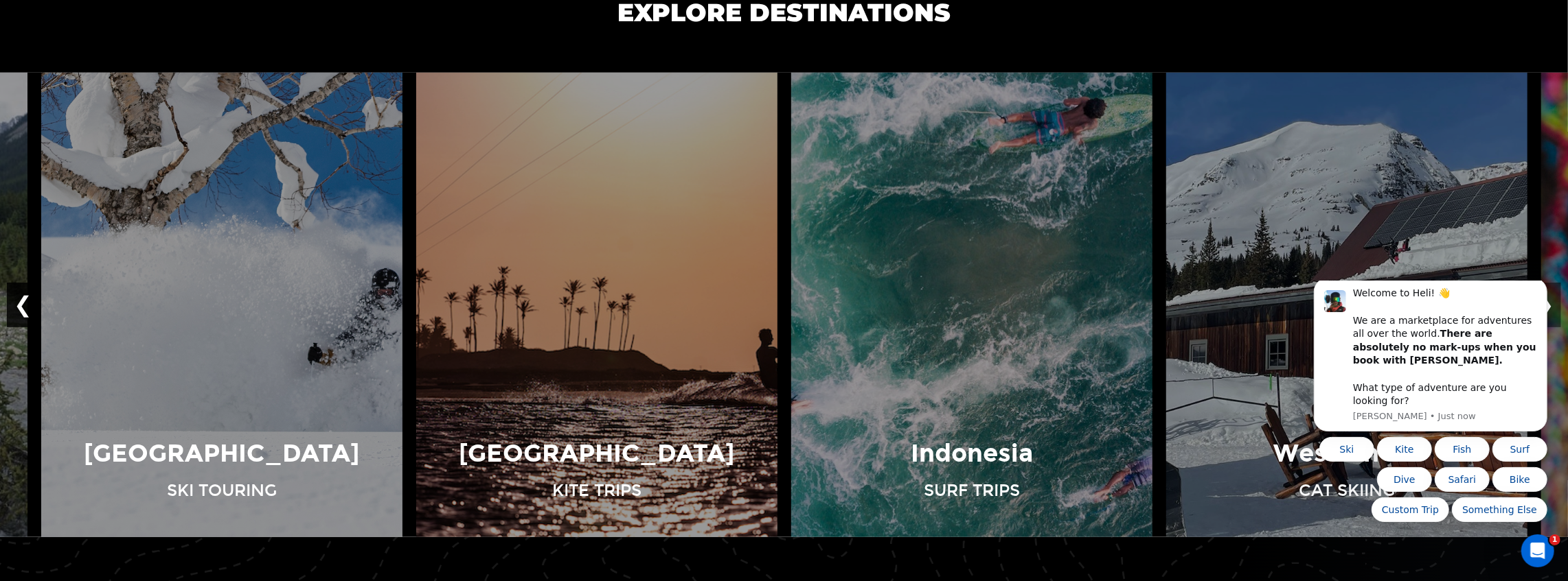
click at [17, 295] on button "❮" at bounding box center [23, 305] width 32 height 45
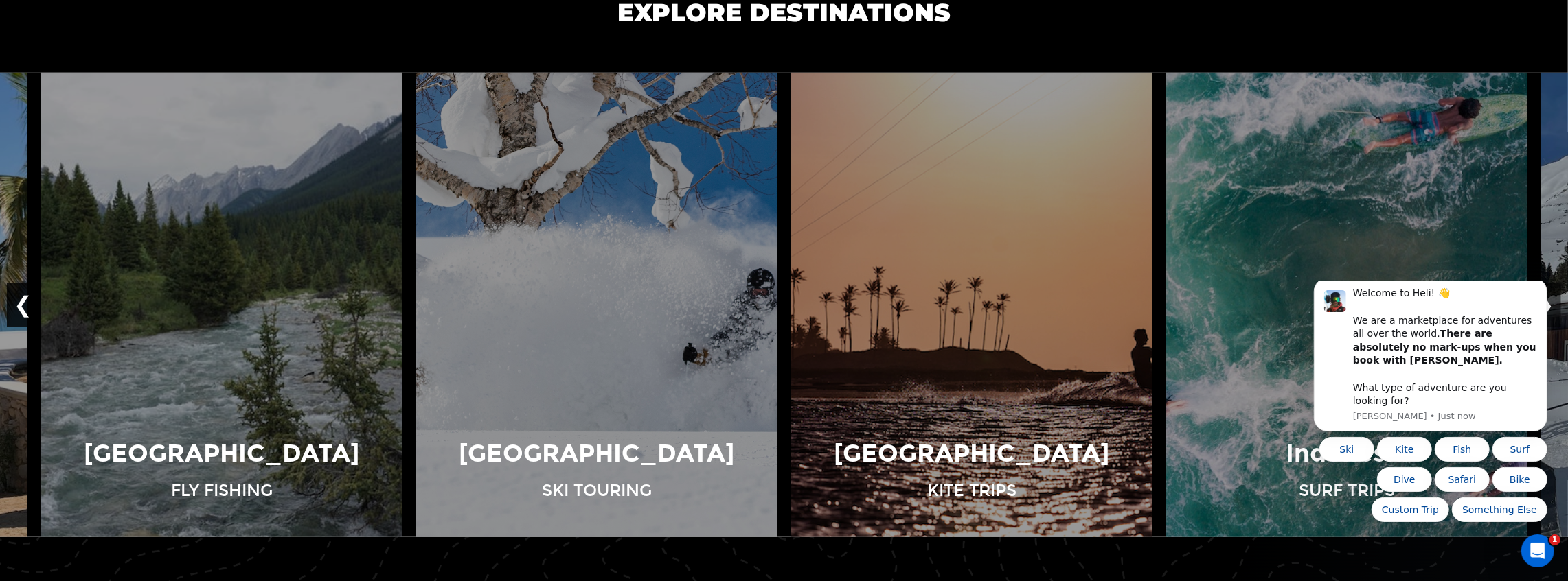
click at [17, 295] on button "❮" at bounding box center [23, 305] width 32 height 45
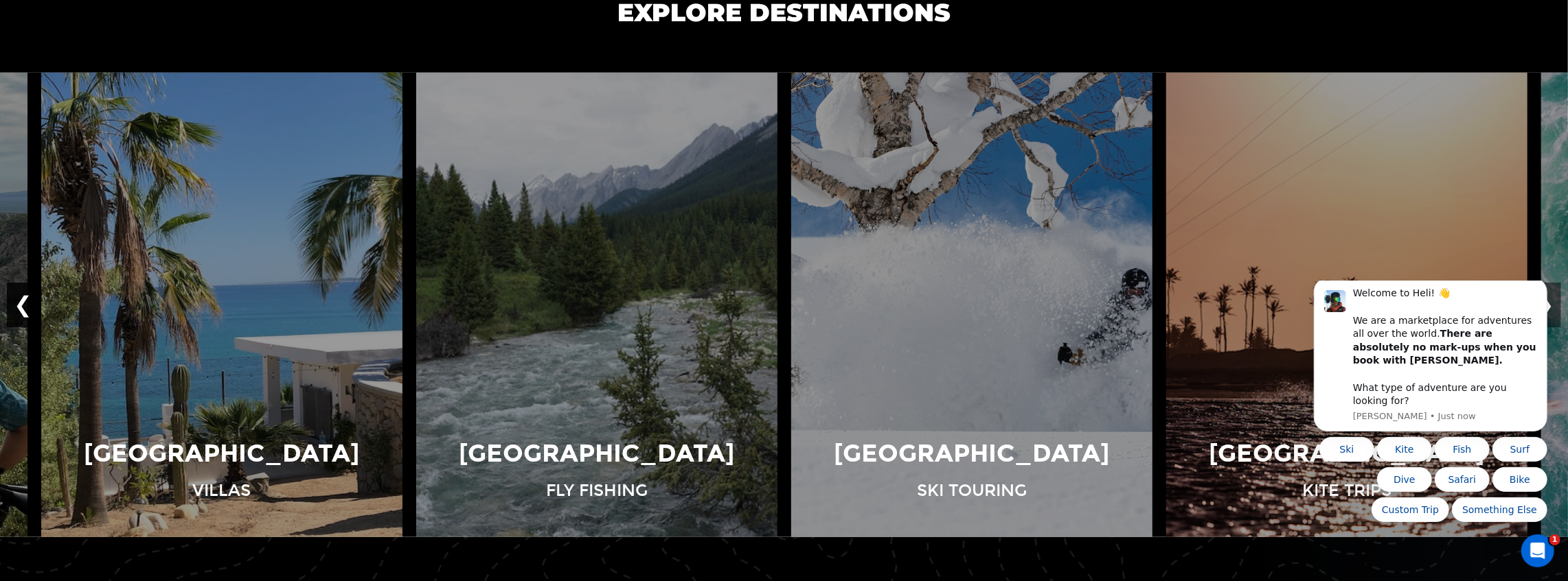
click at [17, 295] on button "❮" at bounding box center [23, 305] width 32 height 45
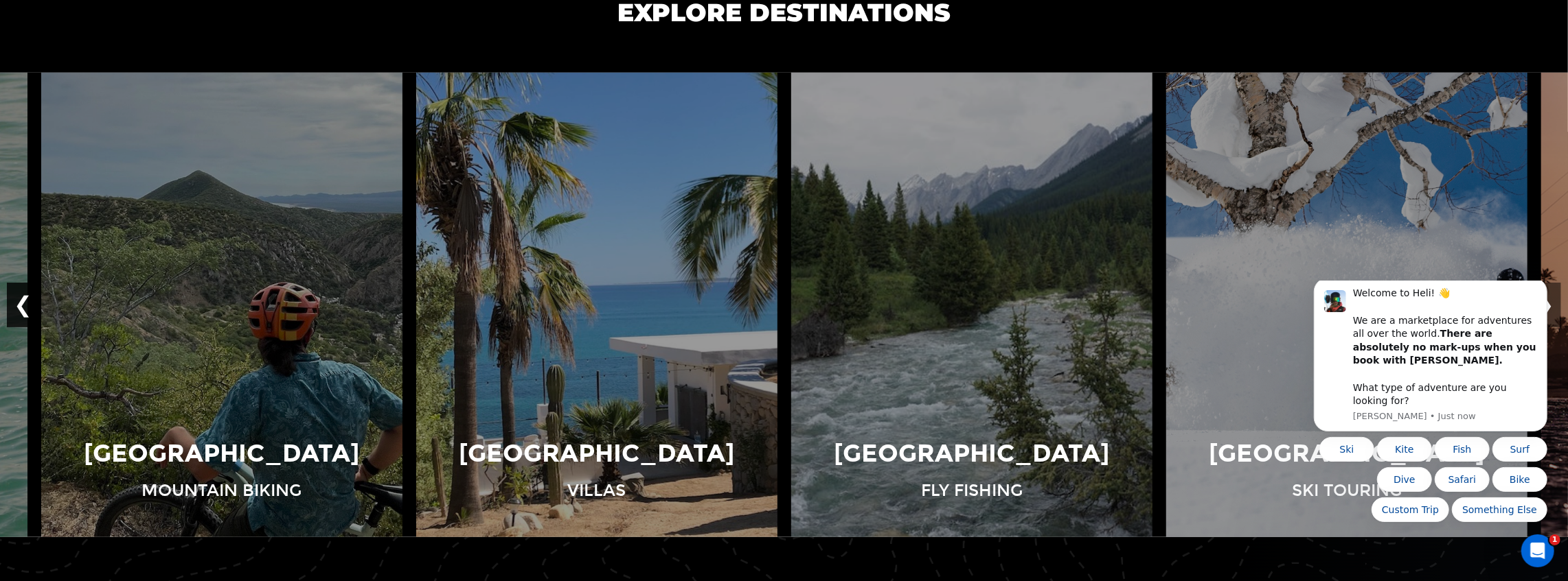
click at [17, 295] on button "❮" at bounding box center [23, 305] width 32 height 45
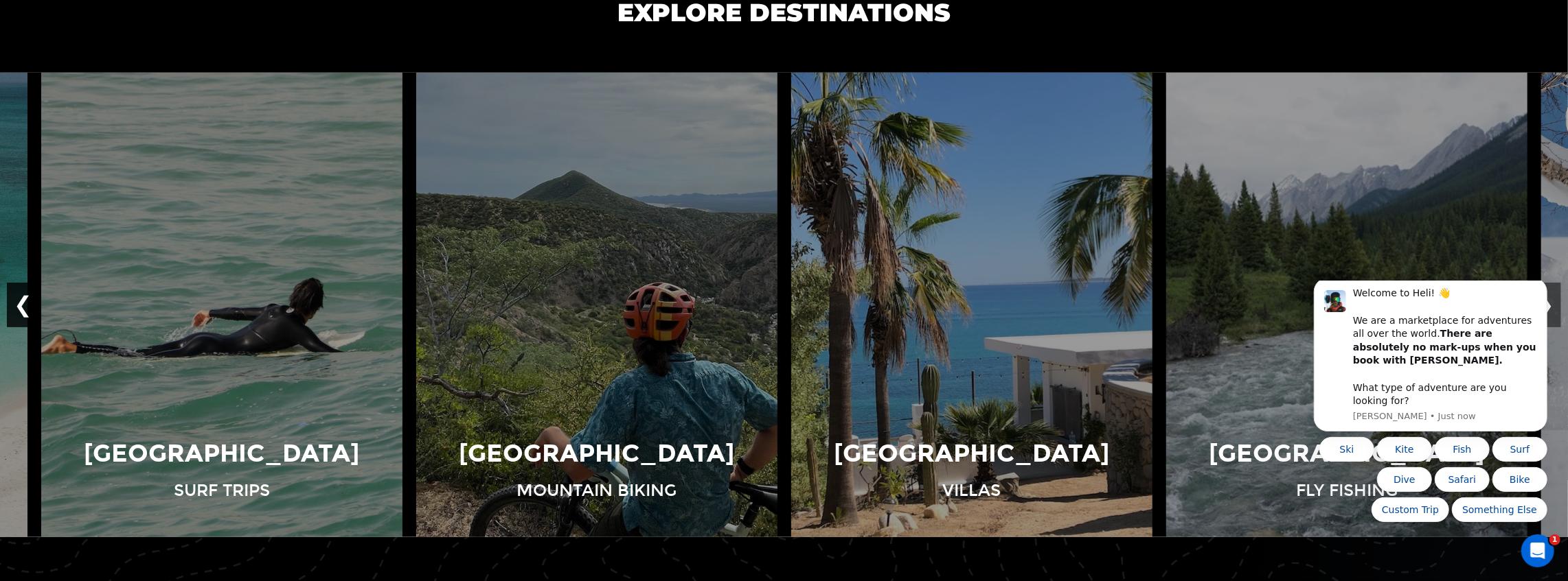
click at [17, 295] on button "❮" at bounding box center [23, 305] width 32 height 45
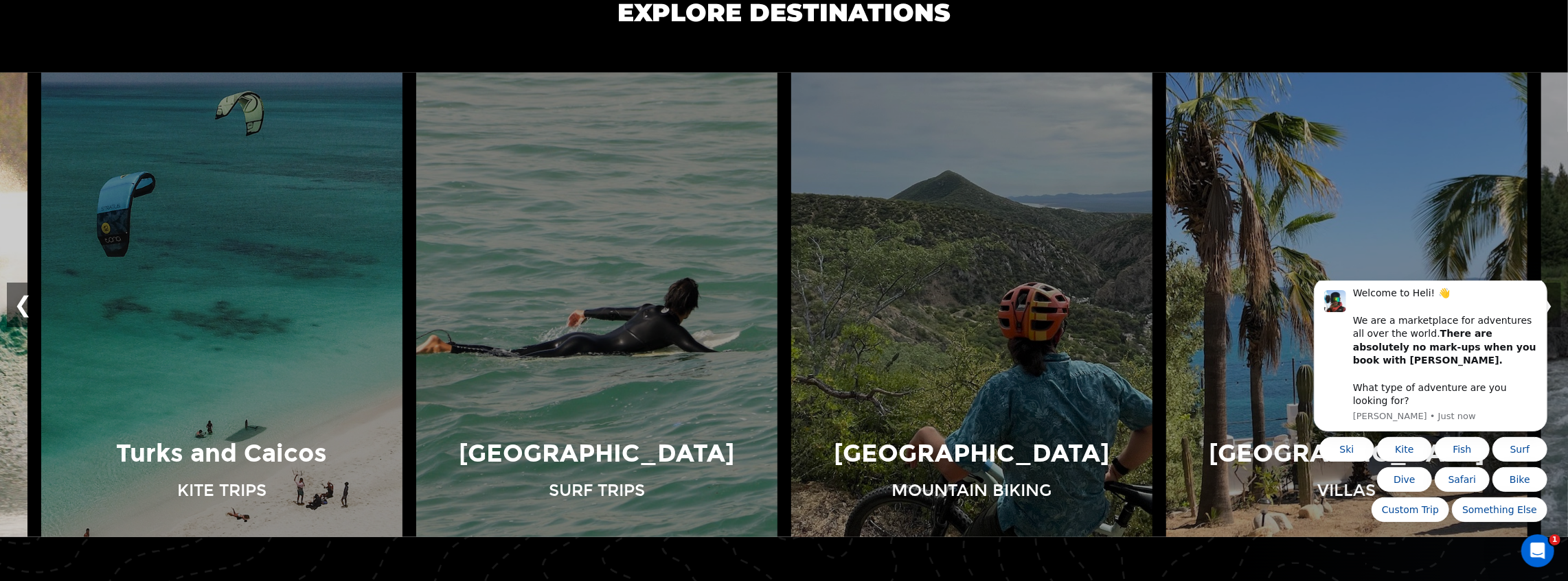
click at [0, 313] on div "❮ Previous [GEOGRAPHIC_DATA] Kite Trips View Adventures [GEOGRAPHIC_DATA] Cat S…" at bounding box center [784, 306] width 1568 height 466
